Goal: Task Accomplishment & Management: Use online tool/utility

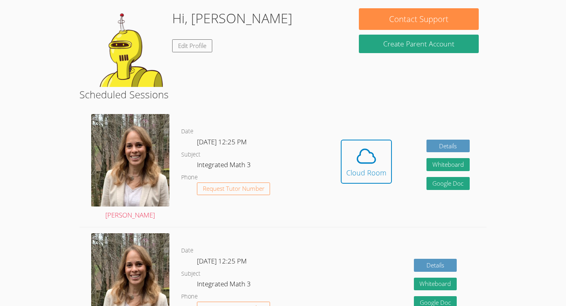
scroll to position [69, 0]
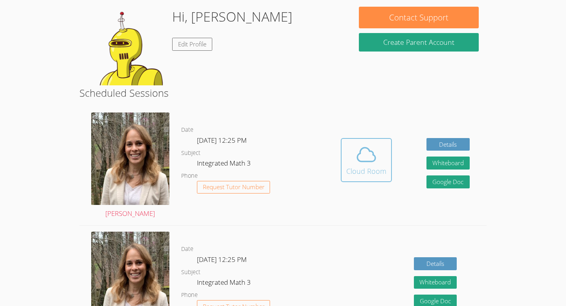
click at [363, 150] on icon at bounding box center [366, 154] width 22 height 22
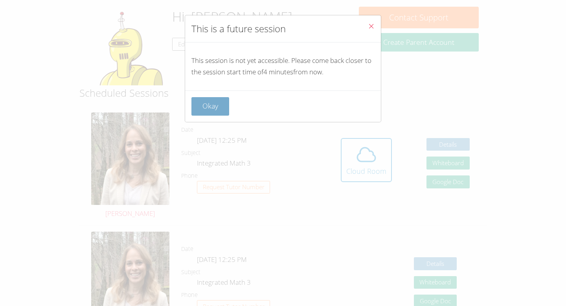
click at [212, 108] on button "Okay" at bounding box center [210, 106] width 38 height 18
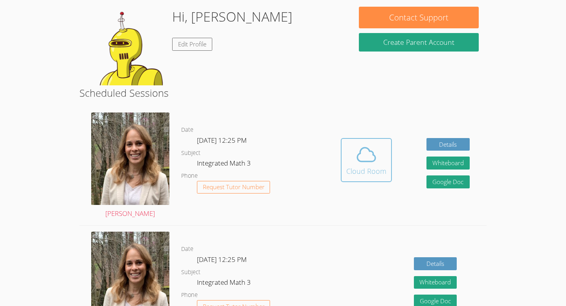
click at [360, 174] on div "Cloud Room" at bounding box center [366, 170] width 40 height 11
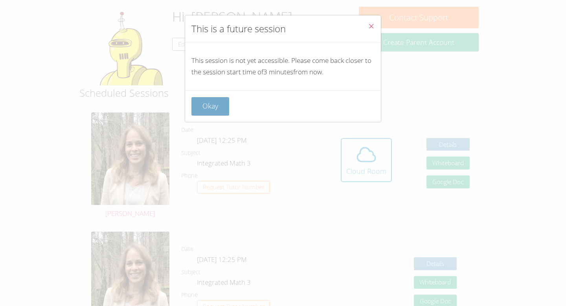
click at [198, 98] on button "Okay" at bounding box center [210, 106] width 38 height 18
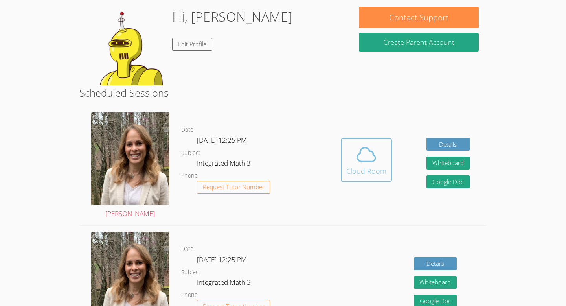
click at [375, 156] on icon at bounding box center [367, 155] width 18 height 14
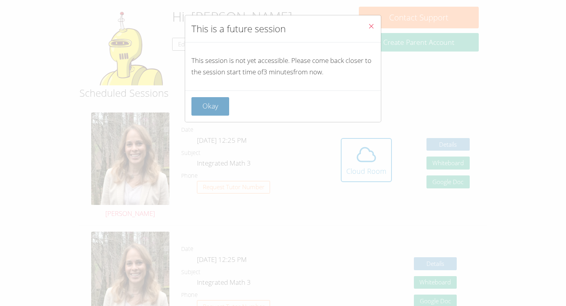
click at [223, 105] on button "Okay" at bounding box center [210, 106] width 38 height 18
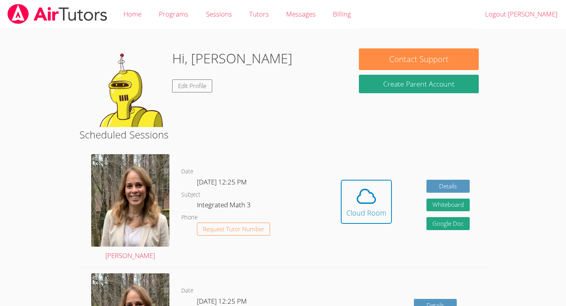
scroll to position [42, 0]
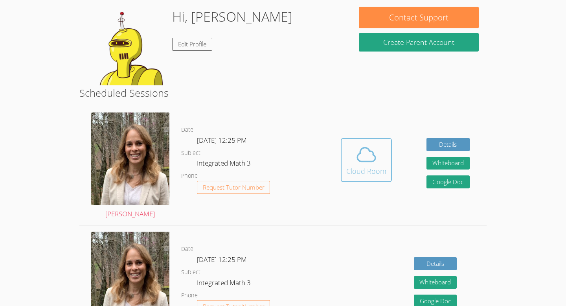
click at [349, 162] on span at bounding box center [366, 154] width 40 height 22
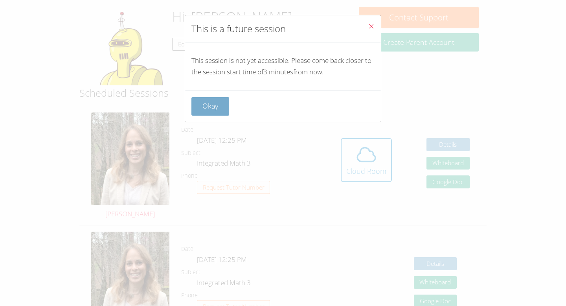
click at [206, 103] on button "Okay" at bounding box center [210, 106] width 38 height 18
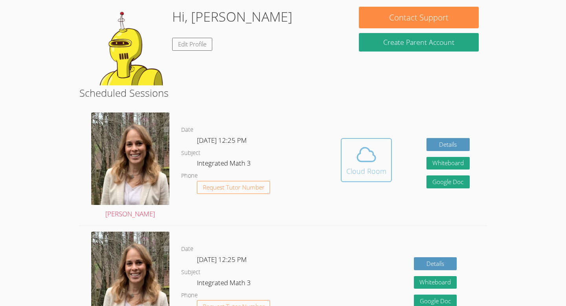
click at [366, 172] on div "Cloud Room" at bounding box center [366, 170] width 40 height 11
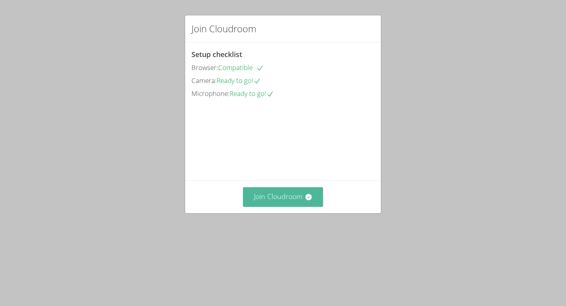
click at [264, 206] on button "Join Cloudroom" at bounding box center [283, 196] width 81 height 19
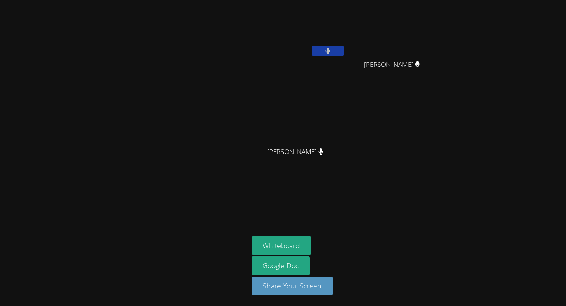
click at [331, 57] on div at bounding box center [327, 52] width 31 height 12
click at [326, 54] on icon at bounding box center [327, 51] width 5 height 7
click at [273, 248] on button "Whiteboard" at bounding box center [280, 245] width 59 height 18
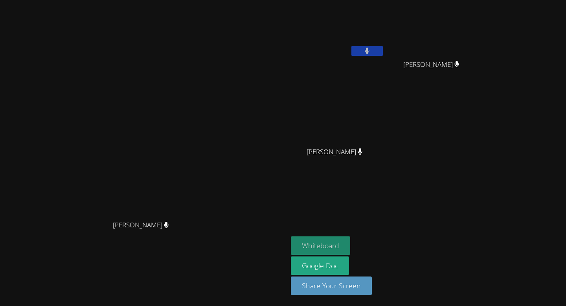
click at [350, 244] on button "Whiteboard" at bounding box center [320, 245] width 59 height 18
